Goal: Transaction & Acquisition: Purchase product/service

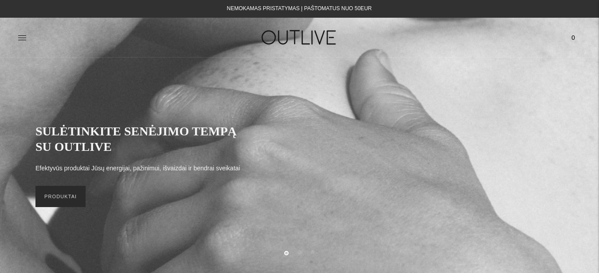
click at [68, 195] on link "PRODUKTAI" at bounding box center [60, 196] width 50 height 21
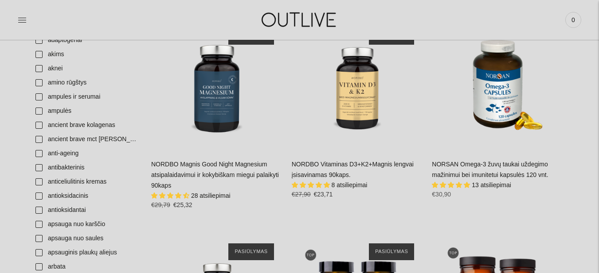
scroll to position [354, 0]
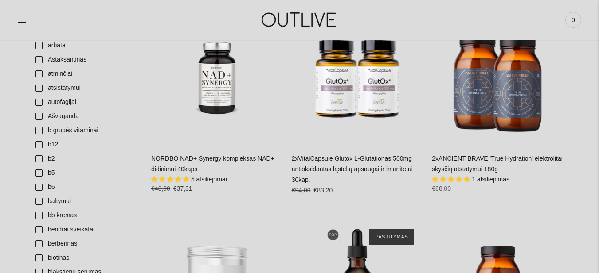
click at [356, 154] on div "2xVitalCapsule Glutox L-Glutationas 500mg antioksidantas ląstelių apsaugai ir i…" at bounding box center [358, 178] width 132 height 49
click at [350, 159] on link "2xVitalCapsule Glutox L-Glutationas 500mg antioksidantas ląstelių apsaugai ir i…" at bounding box center [352, 169] width 121 height 28
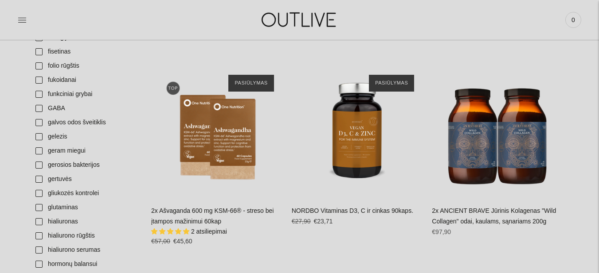
scroll to position [930, 0]
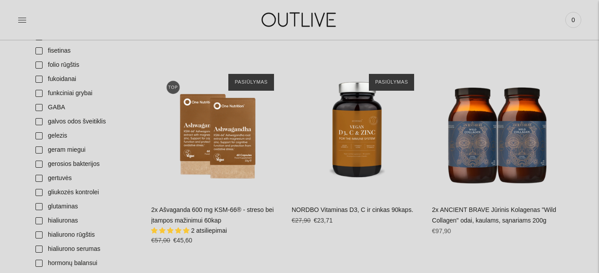
click at [204, 211] on link "2x Ašvaganda 600 mg KSM-66® - streso bei įtampos mažinimui 60kap" at bounding box center [212, 215] width 122 height 18
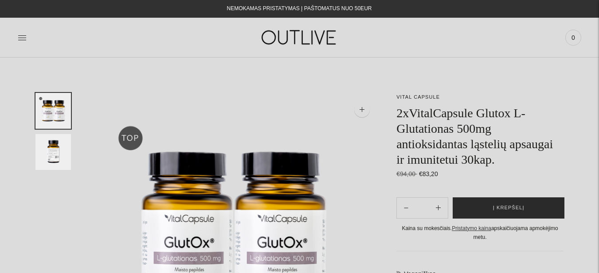
click at [531, 207] on button "Į krepšelį" at bounding box center [508, 208] width 112 height 21
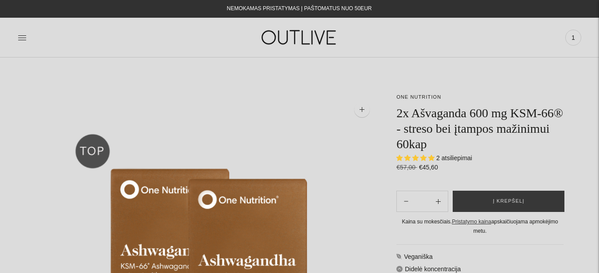
select select "**********"
click at [490, 196] on button "Į krepšelį" at bounding box center [508, 201] width 112 height 21
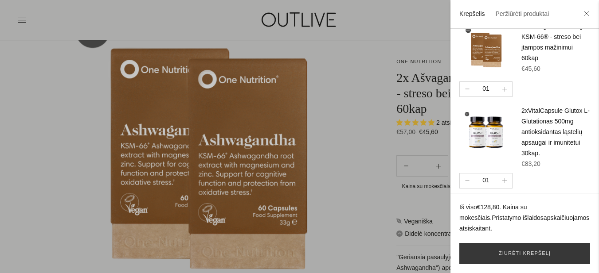
scroll to position [44, 0]
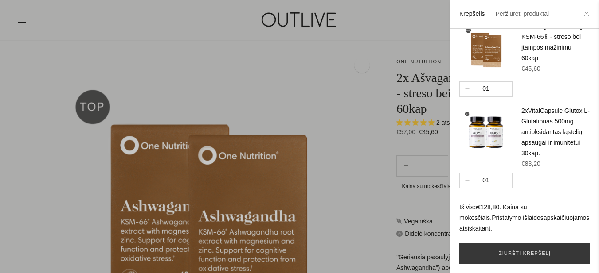
click at [585, 12] on icon at bounding box center [586, 13] width 5 height 5
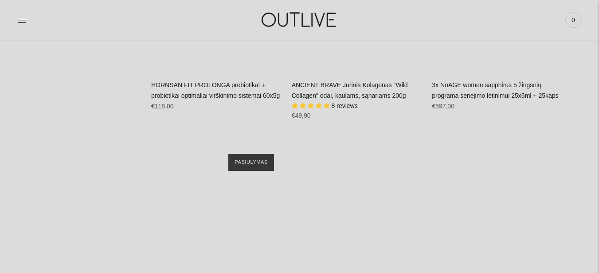
scroll to position [3810, 0]
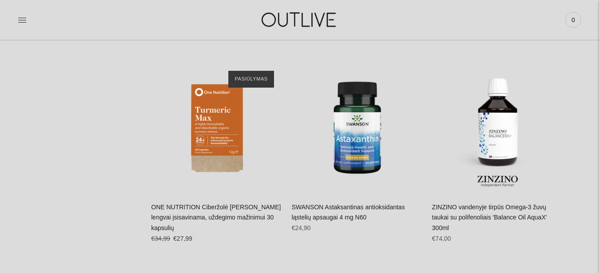
click at [190, 204] on link "ONE NUTRITION Ciberžolė Max Kurkuminas lengvai įsisavinama, uždegimo mažinimui …" at bounding box center [216, 218] width 130 height 28
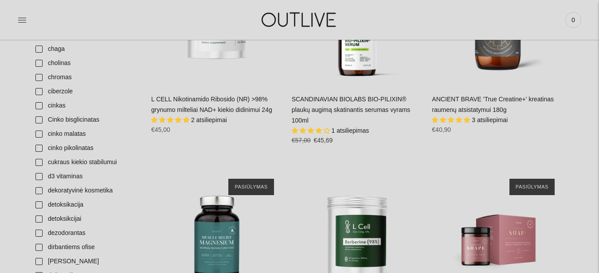
scroll to position [753, 0]
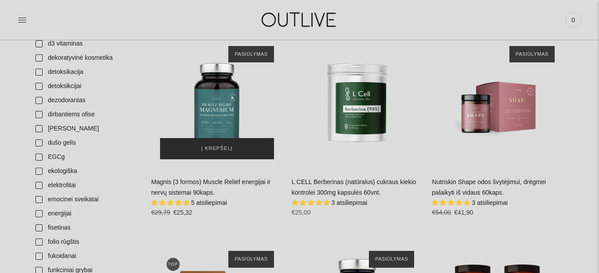
click at [221, 144] on span "Į krepšelį" at bounding box center [216, 148] width 31 height 9
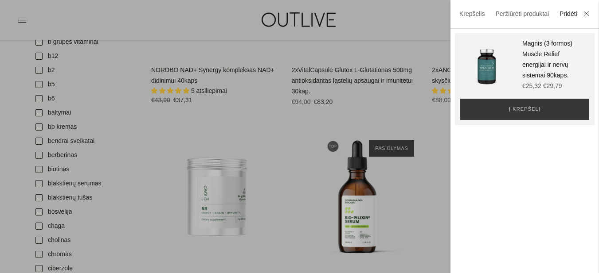
scroll to position [0, 0]
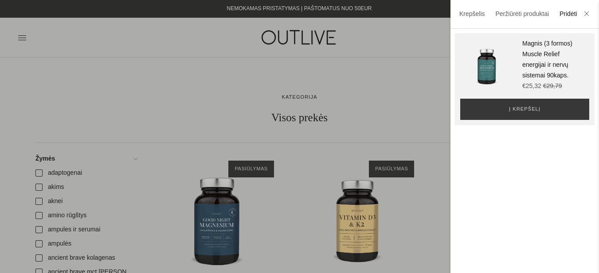
click at [362, 81] on div at bounding box center [299, 136] width 599 height 273
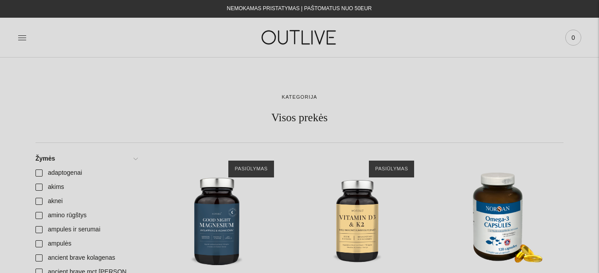
click at [569, 38] on span "0" at bounding box center [573, 37] width 12 height 12
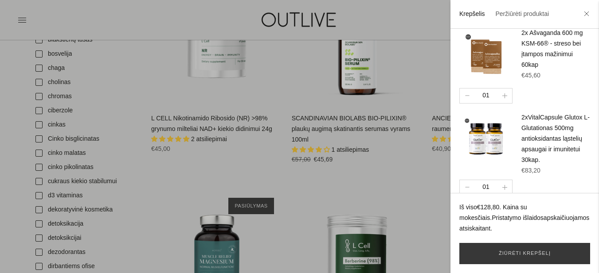
scroll to position [709, 0]
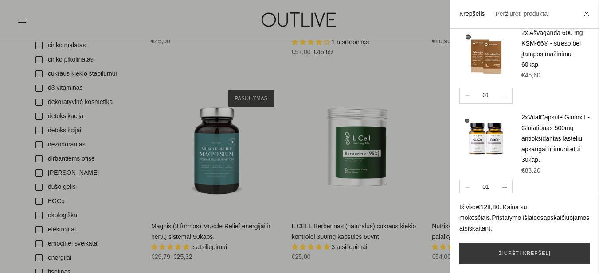
click at [216, 150] on div at bounding box center [299, 136] width 599 height 273
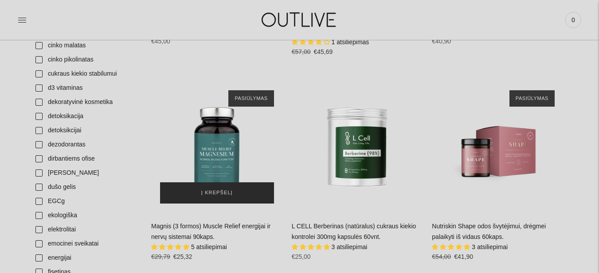
click at [209, 189] on span "Į krepšelį" at bounding box center [216, 193] width 31 height 9
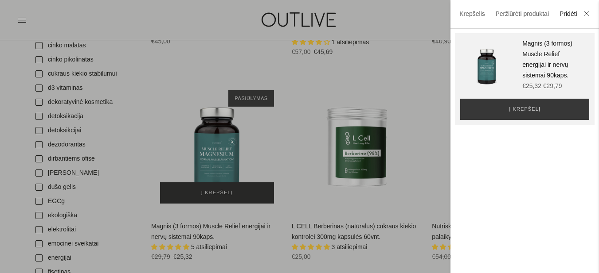
scroll to position [0, 0]
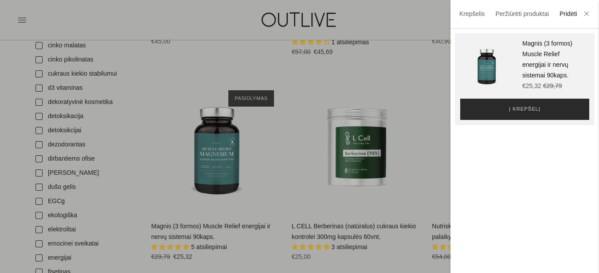
click at [519, 105] on span "Į krepšelį" at bounding box center [524, 109] width 31 height 9
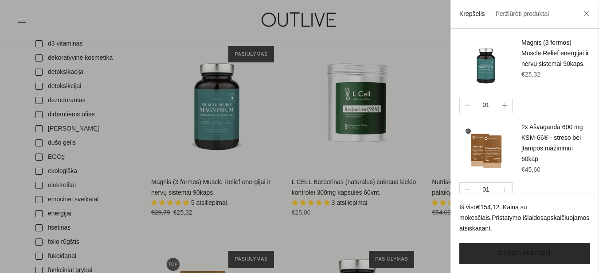
click at [482, 254] on link "Žiūrėti krepšelį" at bounding box center [524, 253] width 131 height 21
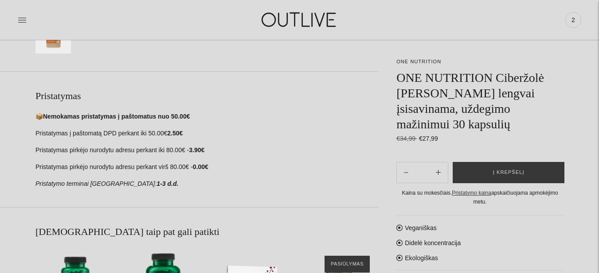
scroll to position [354, 0]
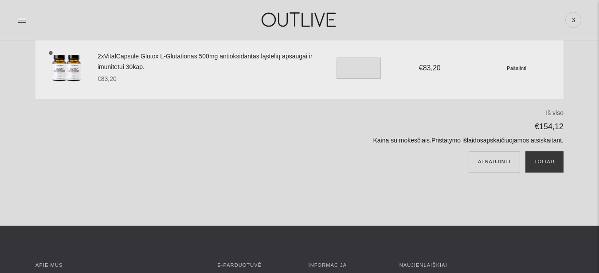
scroll to position [222, 0]
click at [551, 167] on button "Toliau" at bounding box center [544, 161] width 38 height 21
